Goal: Check status: Check status

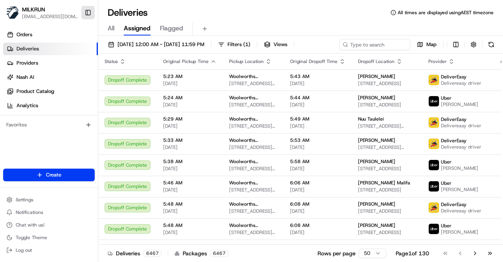
drag, startPoint x: 85, startPoint y: 15, endPoint x: 98, endPoint y: 7, distance: 15.5
click at [85, 15] on button "Toggle Sidebar" at bounding box center [87, 12] width 13 height 13
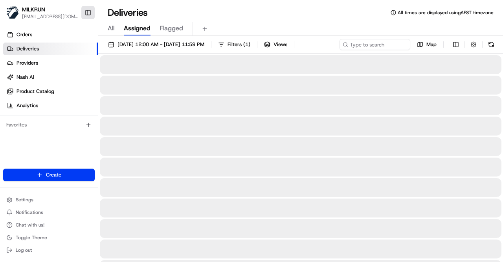
click at [92, 14] on button "Toggle Sidebar" at bounding box center [87, 12] width 13 height 13
